Goal: Find specific page/section: Find specific page/section

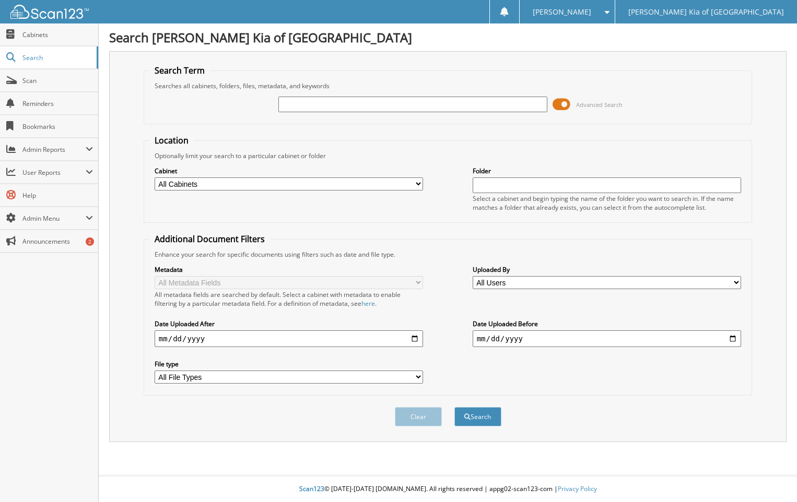
click at [350, 101] on input "text" at bounding box center [412, 105] width 268 height 16
type input "130349"
click at [479, 415] on button "Search" at bounding box center [477, 416] width 47 height 19
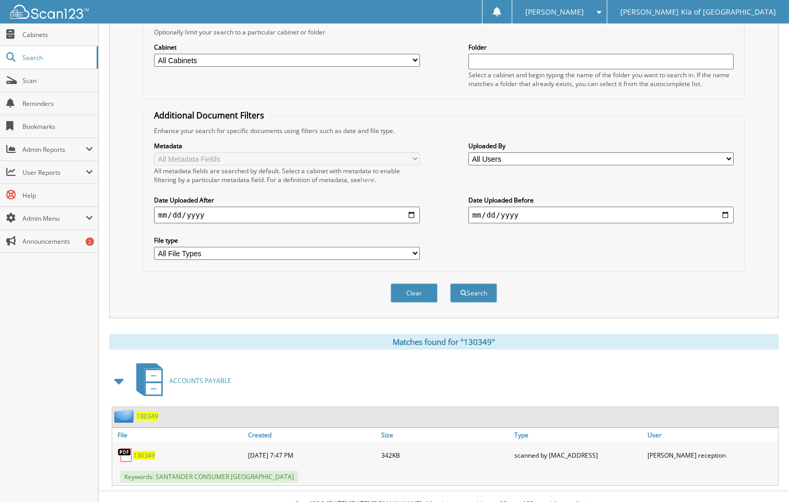
scroll to position [139, 0]
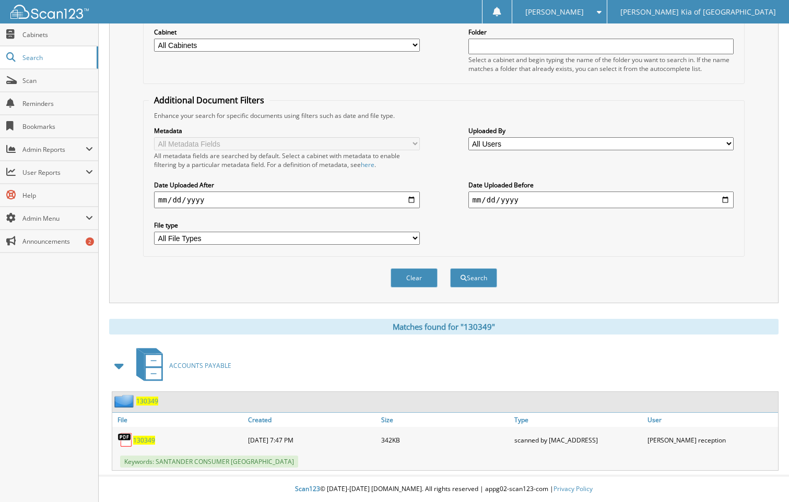
click at [143, 438] on span "130349" at bounding box center [144, 440] width 22 height 9
